Goal: Information Seeking & Learning: Learn about a topic

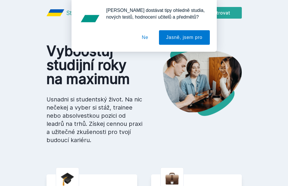
click at [146, 38] on button "Ne" at bounding box center [145, 37] width 21 height 15
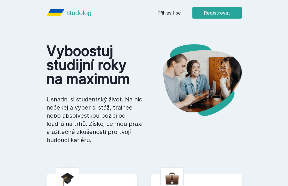
click at [167, 12] on link "Přihlásit se" at bounding box center [169, 12] width 23 height 7
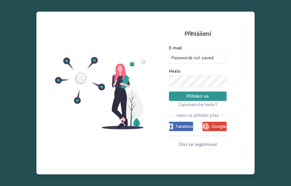
click at [207, 98] on button "Přihlásit se" at bounding box center [198, 96] width 58 height 9
click at [208, 94] on button "Přihlásit se" at bounding box center [198, 96] width 58 height 9
click at [203, 96] on button "Přihlásit se" at bounding box center [198, 96] width 58 height 9
click at [203, 95] on button "Přihlásit se" at bounding box center [198, 96] width 58 height 9
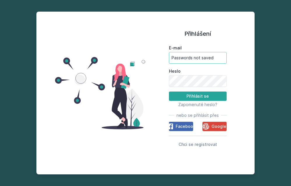
click at [209, 58] on input "Passwords not saved" at bounding box center [198, 58] width 58 height 12
click at [221, 58] on input "Passwords not saved" at bounding box center [198, 58] width 58 height 12
click at [204, 60] on input "Passwords not saved" at bounding box center [198, 58] width 58 height 12
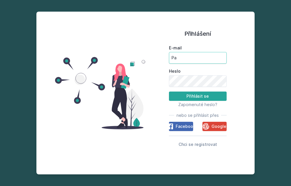
type input "P"
type input "fidt00@vse.cz"
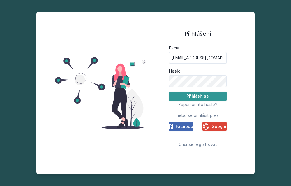
click at [198, 92] on button "Přihlásit se" at bounding box center [198, 96] width 58 height 9
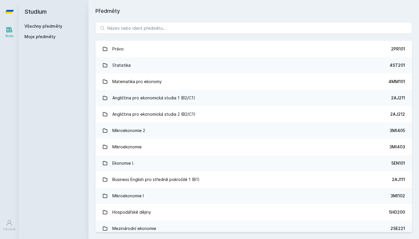
click at [37, 36] on span "Moje předměty" at bounding box center [39, 37] width 31 height 6
click at [45, 22] on h2 "Studium" at bounding box center [53, 11] width 58 height 23
click at [111, 31] on input "search" at bounding box center [253, 28] width 317 height 12
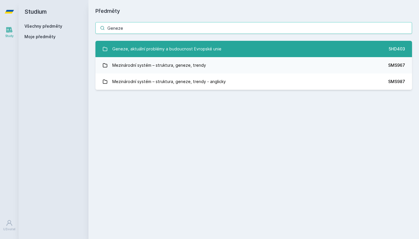
type input "Geneze"
click at [133, 48] on div "Geneze, aktuální problémy a budoucnost Evropské unie" at bounding box center [166, 49] width 109 height 12
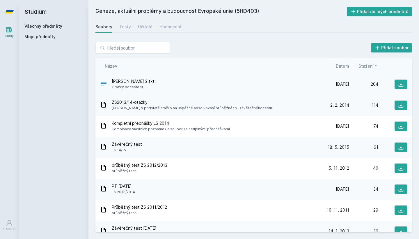
click at [117, 83] on span "Geneze-otázky 2.txt" at bounding box center [133, 81] width 43 height 6
click at [136, 85] on span "Otázky do testeru" at bounding box center [133, 87] width 43 height 6
click at [288, 88] on button at bounding box center [401, 83] width 13 height 9
